Goal: Task Accomplishment & Management: Use online tool/utility

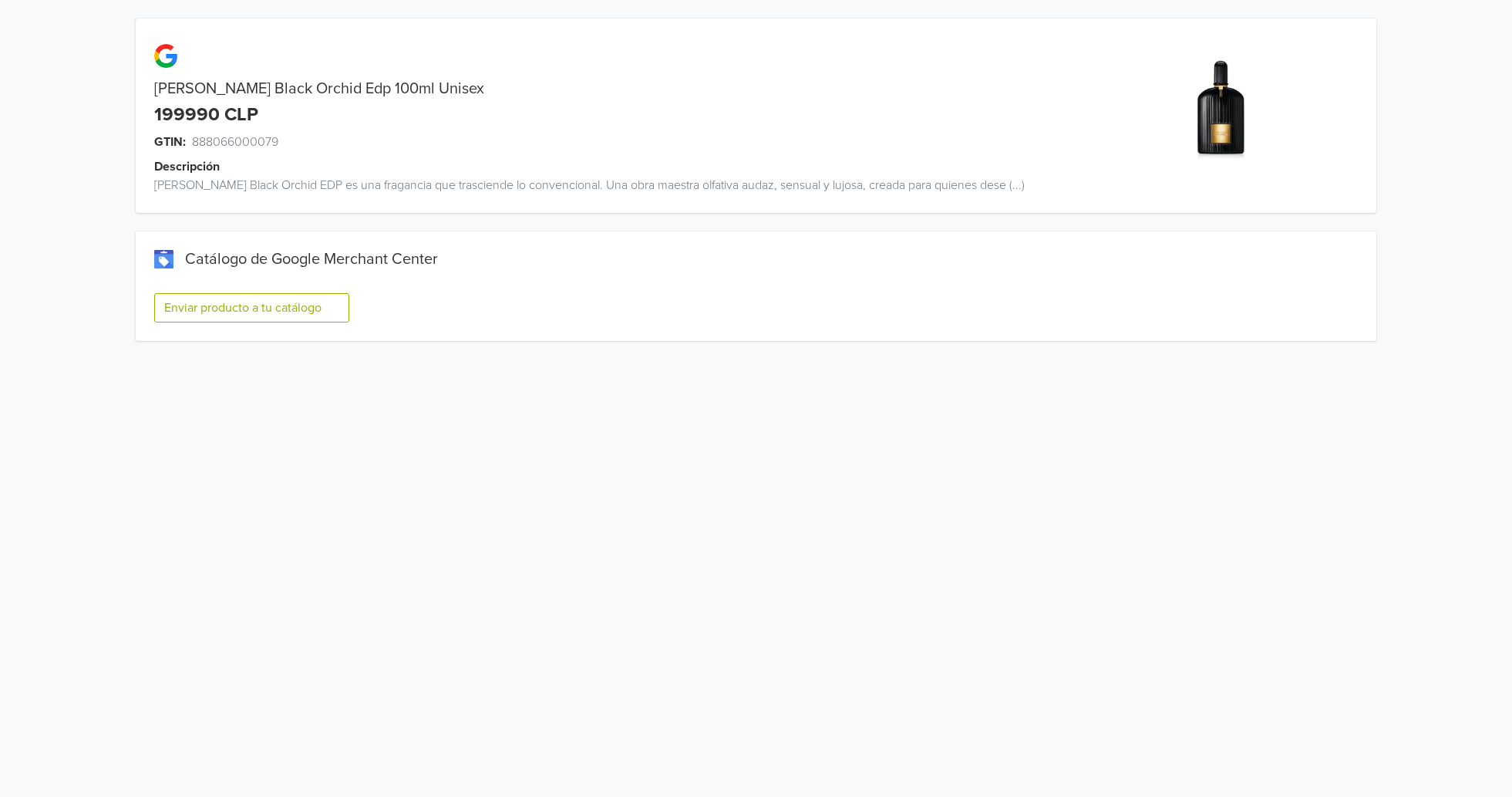
click at [313, 304] on button "Enviar producto a tu catálogo" at bounding box center [252, 308] width 195 height 29
click at [271, 292] on div "Enviar producto a tu catálogo" at bounding box center [756, 314] width 1204 height 54
click at [267, 298] on button "Enviar producto a tu catálogo" at bounding box center [252, 308] width 195 height 29
click at [268, 302] on button "Enviar producto a tu catálogo" at bounding box center [252, 308] width 195 height 29
click at [305, 299] on button "Enviar producto a tu catálogo" at bounding box center [252, 308] width 195 height 29
